Goal: Entertainment & Leisure: Consume media (video, audio)

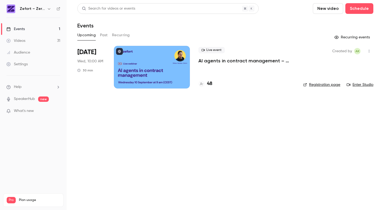
click at [20, 40] on div "Videos" at bounding box center [15, 40] width 19 height 5
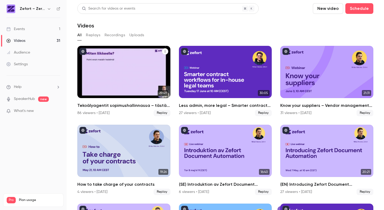
click at [132, 73] on div "Tekoälyagentit sopimushallinnassa – tästä kaikki puhuvat juuri nyt" at bounding box center [123, 72] width 93 height 52
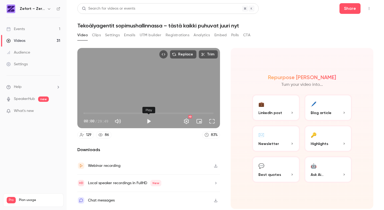
click at [148, 121] on button "Play" at bounding box center [149, 121] width 11 height 11
click at [90, 114] on span "00:02" at bounding box center [149, 113] width 130 height 9
click at [93, 113] on span "02:05" at bounding box center [149, 113] width 130 height 9
click at [88, 113] on span "02:05" at bounding box center [149, 113] width 130 height 9
click at [84, 113] on span "01:02" at bounding box center [149, 113] width 130 height 9
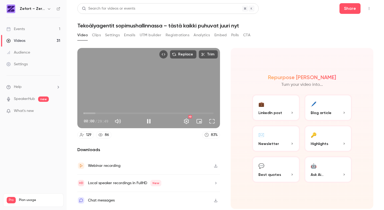
click at [85, 113] on span "00:00" at bounding box center [84, 114] width 2 height 2
click at [97, 115] on span "03:00" at bounding box center [149, 113] width 130 height 9
click at [179, 112] on span "21:44" at bounding box center [149, 113] width 130 height 9
click at [179, 113] on span "21:45" at bounding box center [179, 114] width 2 height 2
click at [208, 113] on span "28:21" at bounding box center [208, 114] width 2 height 2
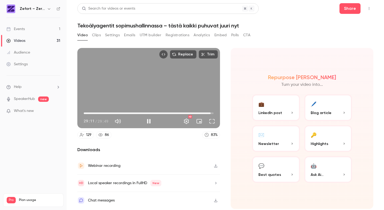
click at [212, 113] on span "29:11" at bounding box center [211, 114] width 2 height 2
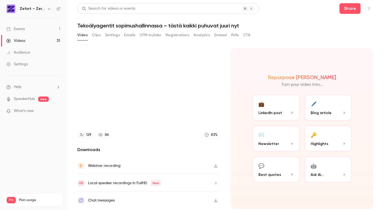
type input "******"
